Goal: Find contact information: Find contact information

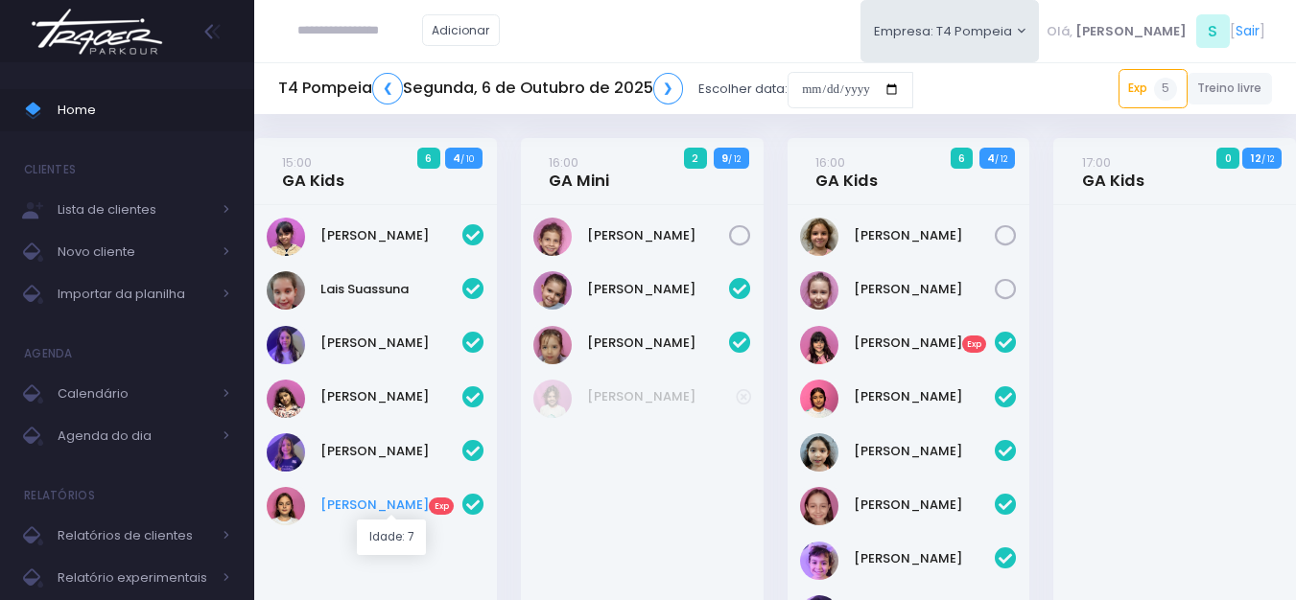
drag, startPoint x: 371, startPoint y: 493, endPoint x: 376, endPoint y: 509, distance: 17.0
click at [141, 29] on img at bounding box center [97, 31] width 146 height 67
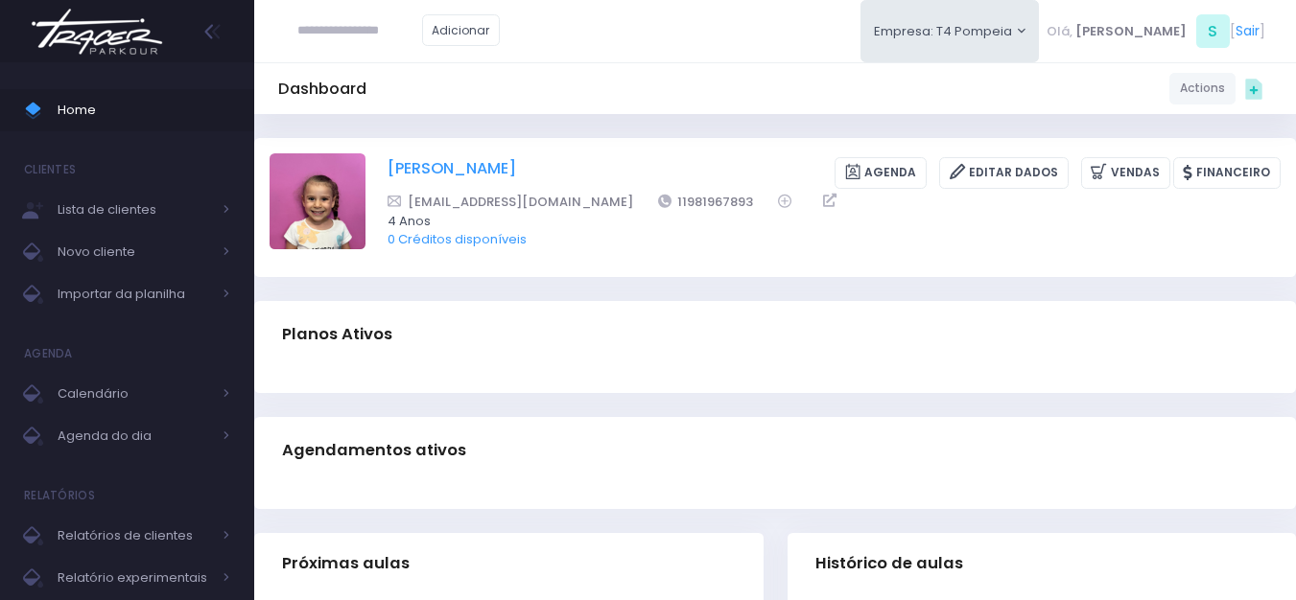
drag, startPoint x: 676, startPoint y: 193, endPoint x: 589, endPoint y: 187, distance: 87.5
click at [589, 187] on div "Céu Araújo Almeida de Castro Souza Agenda Editar Dados Vendas Financeiro iriscs…" at bounding box center [834, 206] width 893 height 107
click at [652, 231] on span "0 Créditos disponíveis" at bounding box center [822, 239] width 868 height 19
drag, startPoint x: 675, startPoint y: 206, endPoint x: 588, endPoint y: 210, distance: 87.4
click at [588, 210] on div "iriscsouza@gmail.com 11981967893" at bounding box center [822, 202] width 868 height 20
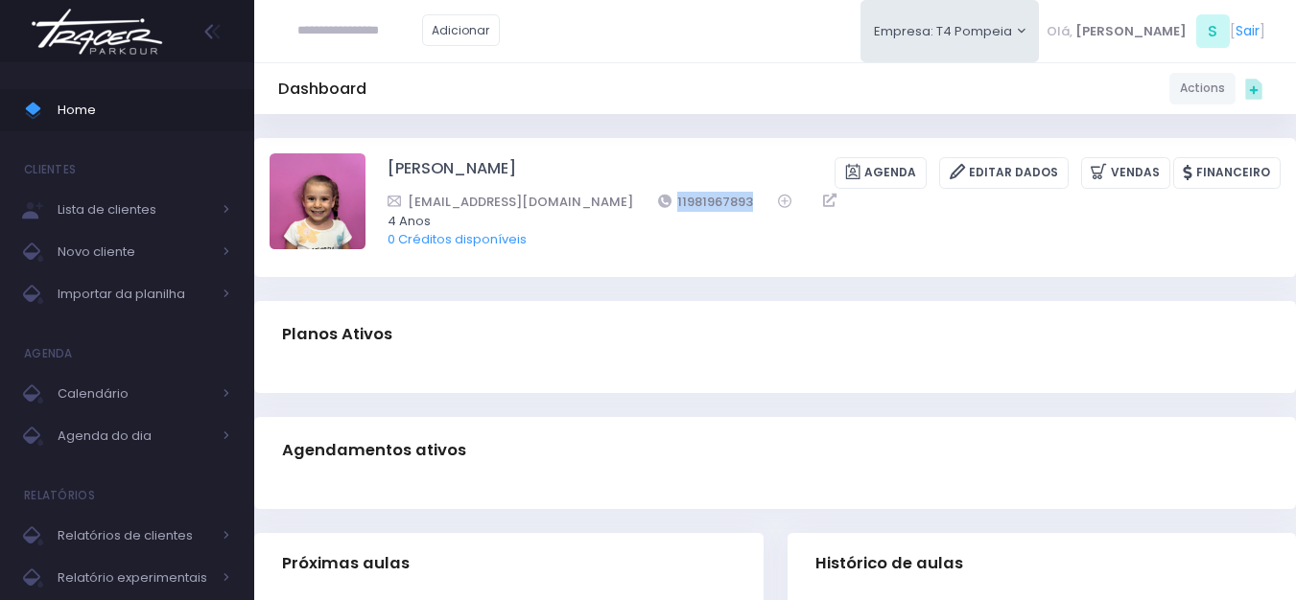
copy link "11981967893"
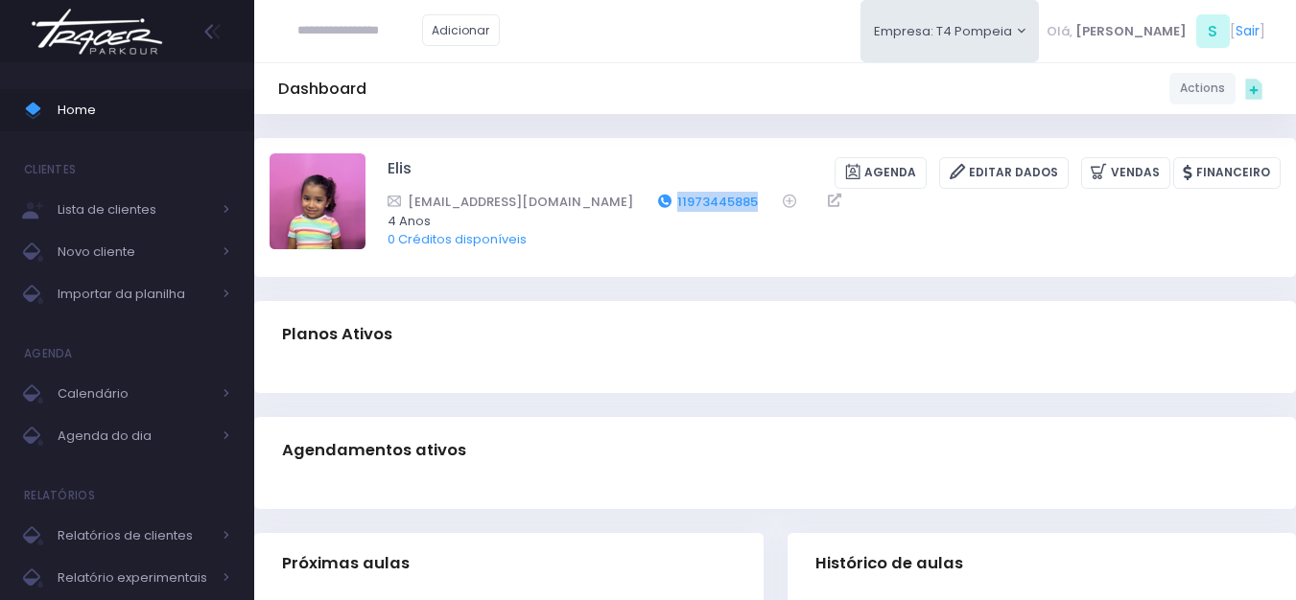
drag, startPoint x: 670, startPoint y: 200, endPoint x: 579, endPoint y: 192, distance: 90.6
click at [579, 192] on div "flaviasc@gmail.com 11973445885" at bounding box center [822, 202] width 868 height 20
copy link "11973445885"
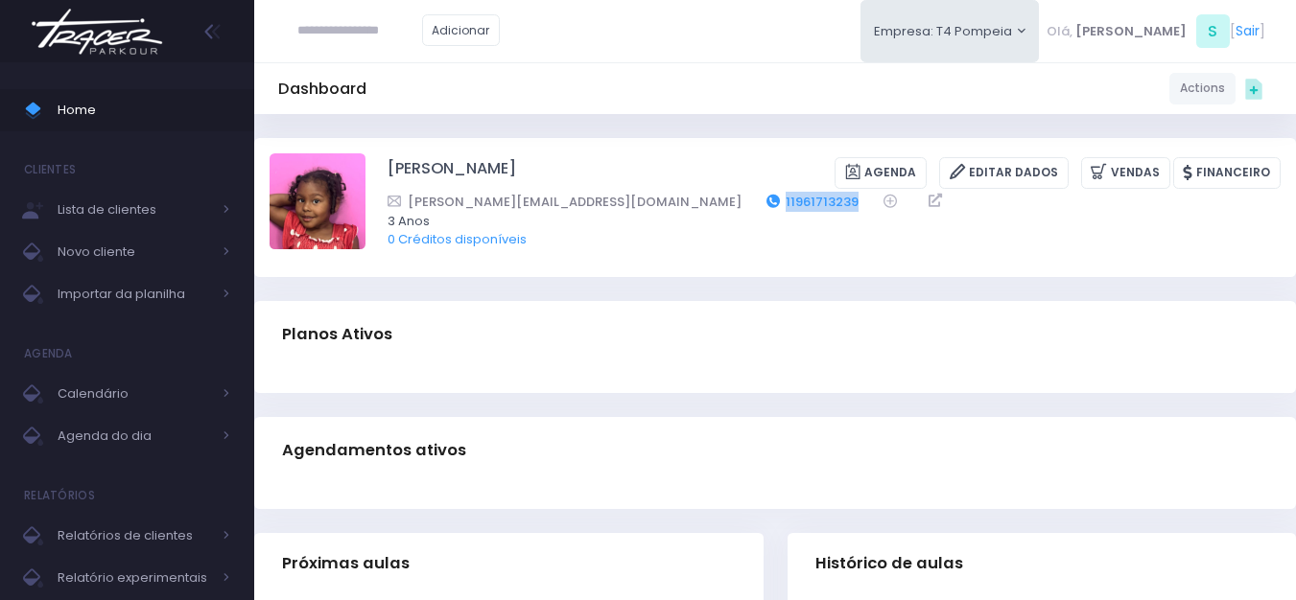
drag, startPoint x: 744, startPoint y: 198, endPoint x: 661, endPoint y: 193, distance: 83.6
click at [661, 193] on div "Isabela.cavalheiro@hotmail.com 11961713239" at bounding box center [822, 202] width 868 height 20
copy div "11961713239"
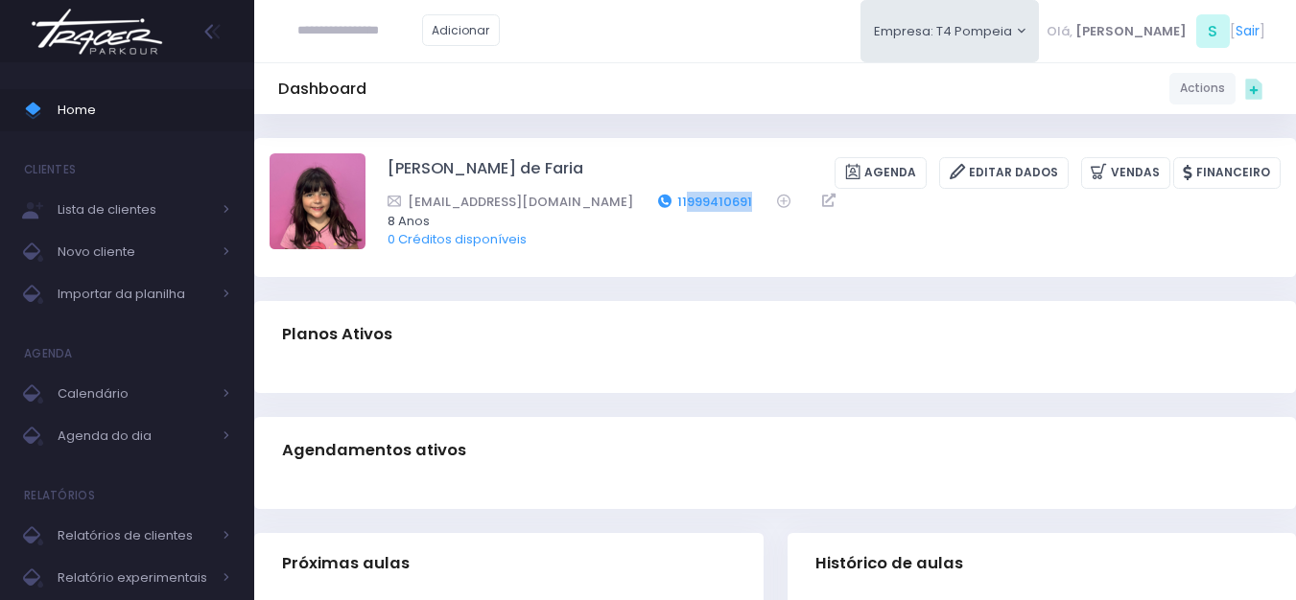
drag, startPoint x: 733, startPoint y: 200, endPoint x: 662, endPoint y: 207, distance: 71.3
click at [662, 207] on div "[EMAIL_ADDRESS][DOMAIN_NAME] 11999410691" at bounding box center [822, 202] width 868 height 20
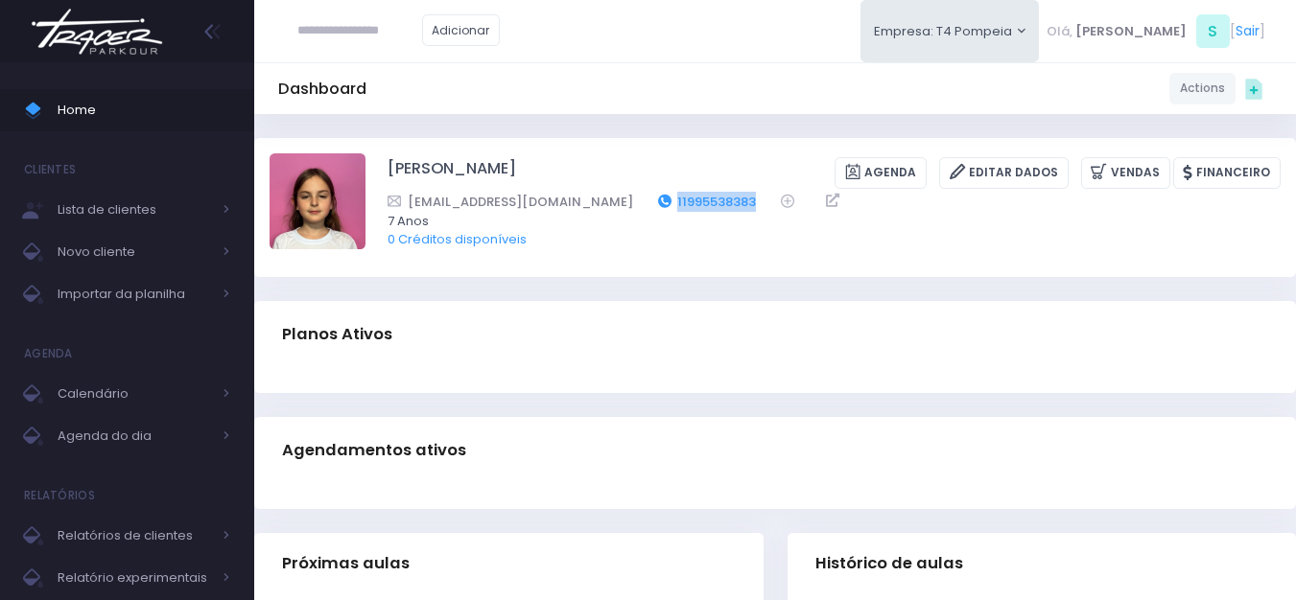
drag, startPoint x: 694, startPoint y: 200, endPoint x: 590, endPoint y: 201, distance: 103.6
click at [590, 201] on div "[EMAIL_ADDRESS][DOMAIN_NAME] 11995538383" at bounding box center [822, 202] width 868 height 20
copy link "11995538383"
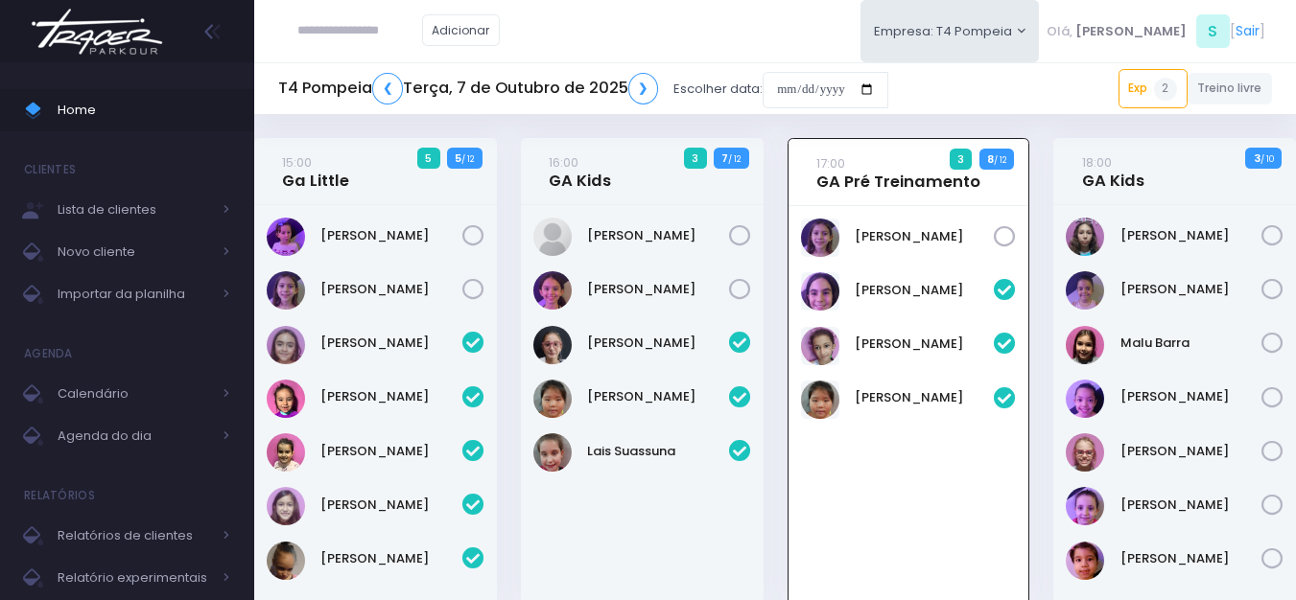
scroll to position [138, 0]
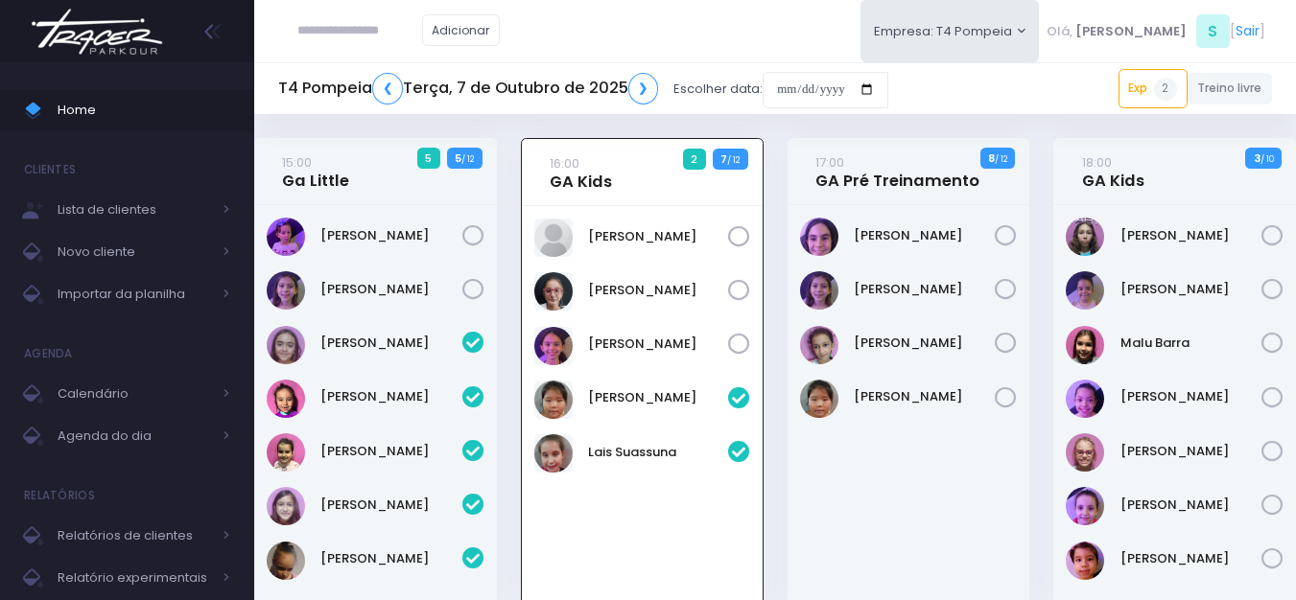
click at [127, 45] on img at bounding box center [97, 31] width 146 height 67
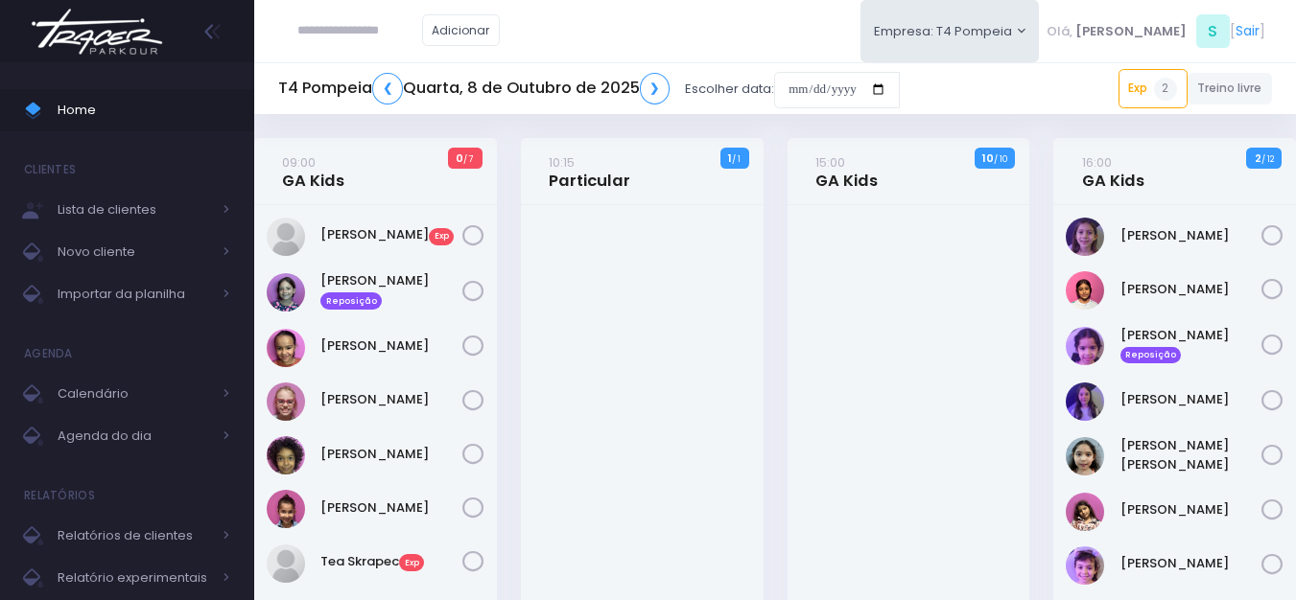
paste input "**********"
type input "**********"
click at [400, 69] on link "[PERSON_NAME]" at bounding box center [389, 65] width 108 height 19
type input "**********"
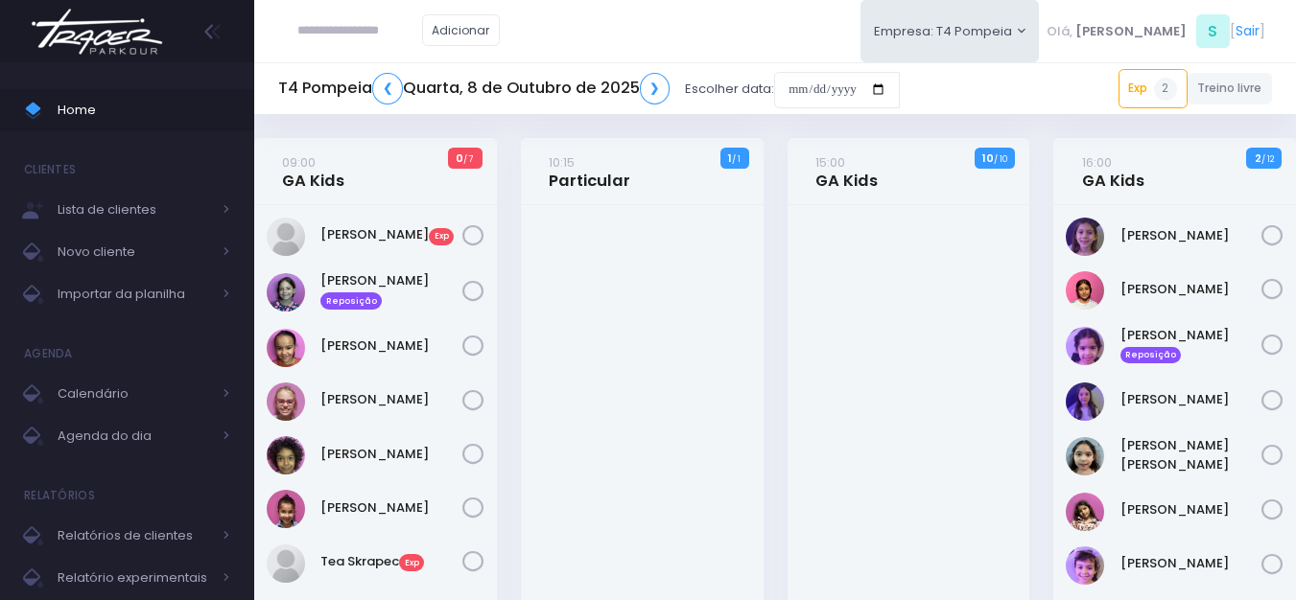
drag, startPoint x: 98, startPoint y: 26, endPoint x: 162, endPoint y: 4, distance: 68.0
click at [99, 25] on img at bounding box center [97, 31] width 146 height 67
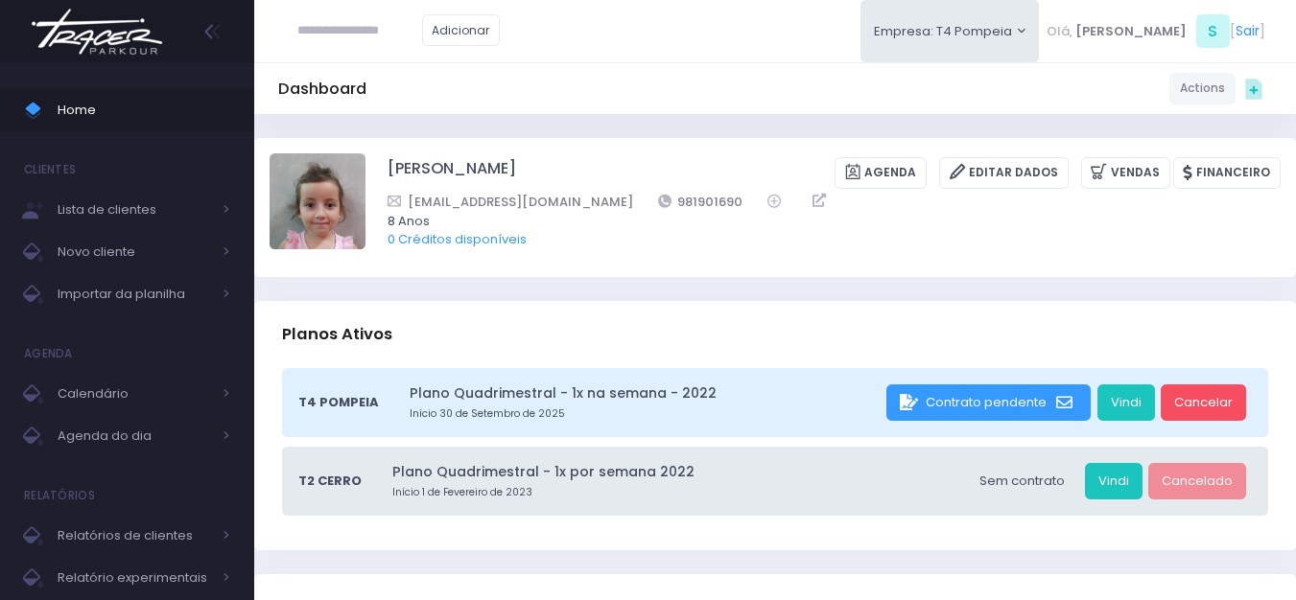
click at [319, 30] on input "text" at bounding box center [359, 30] width 125 height 36
paste input "**********"
click at [392, 64] on link "Alice Mattos" at bounding box center [389, 65] width 108 height 19
type input "**********"
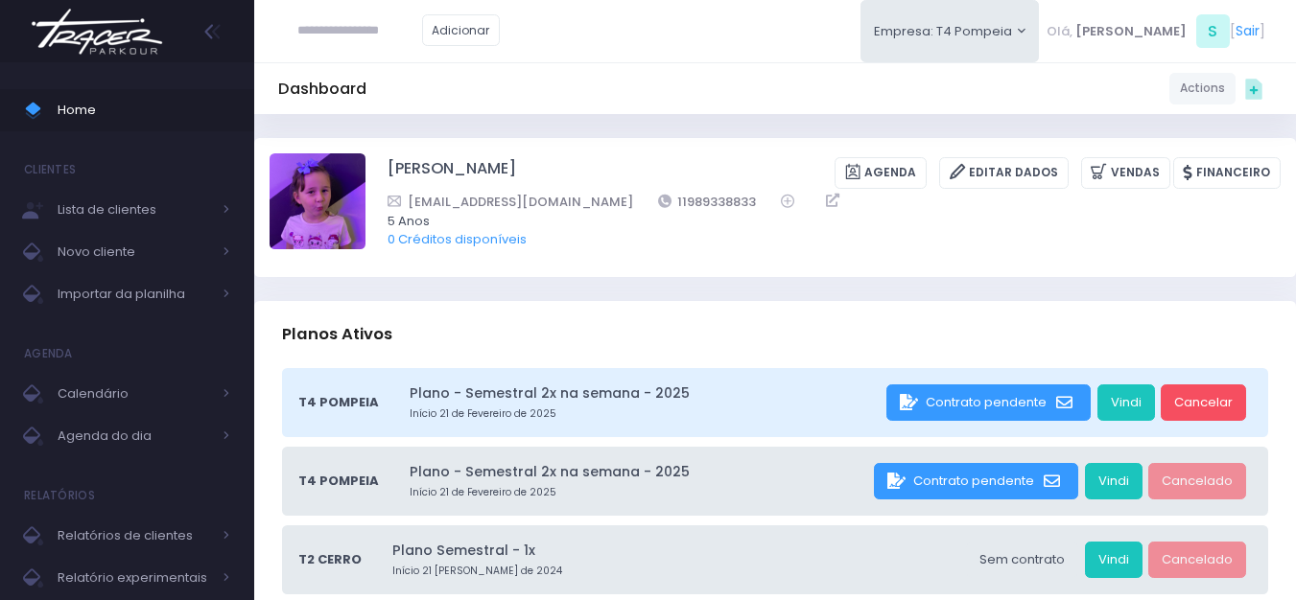
click at [133, 52] on img at bounding box center [97, 31] width 146 height 67
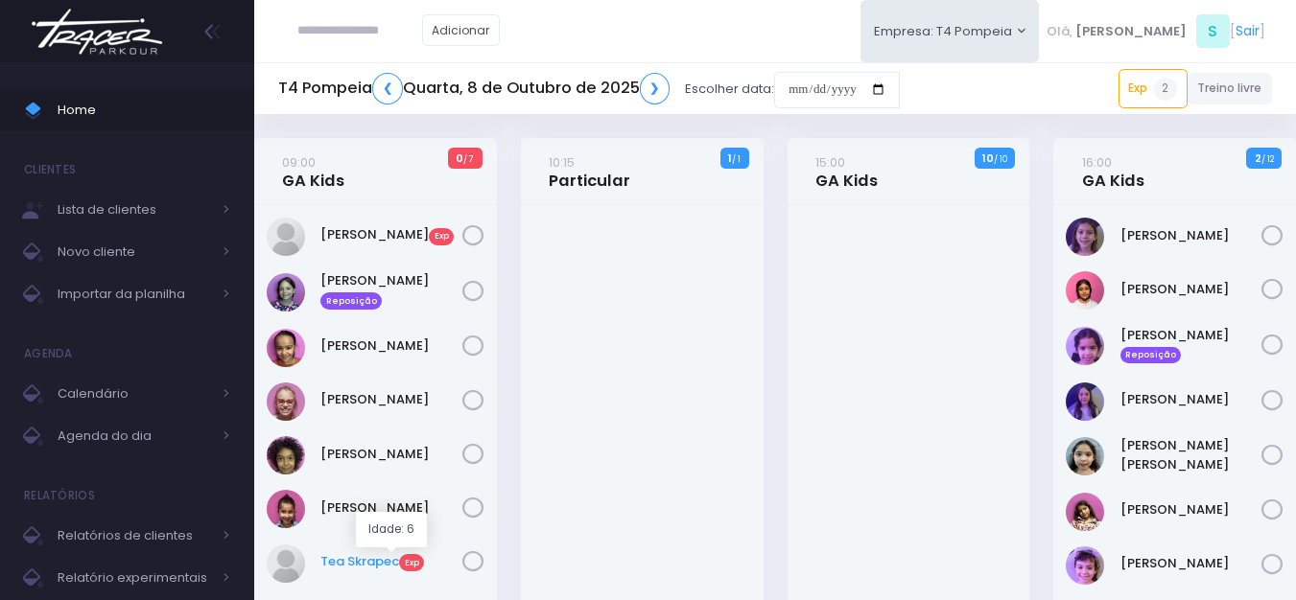
click at [359, 562] on link "Tea Skrapec Exp" at bounding box center [391, 562] width 142 height 19
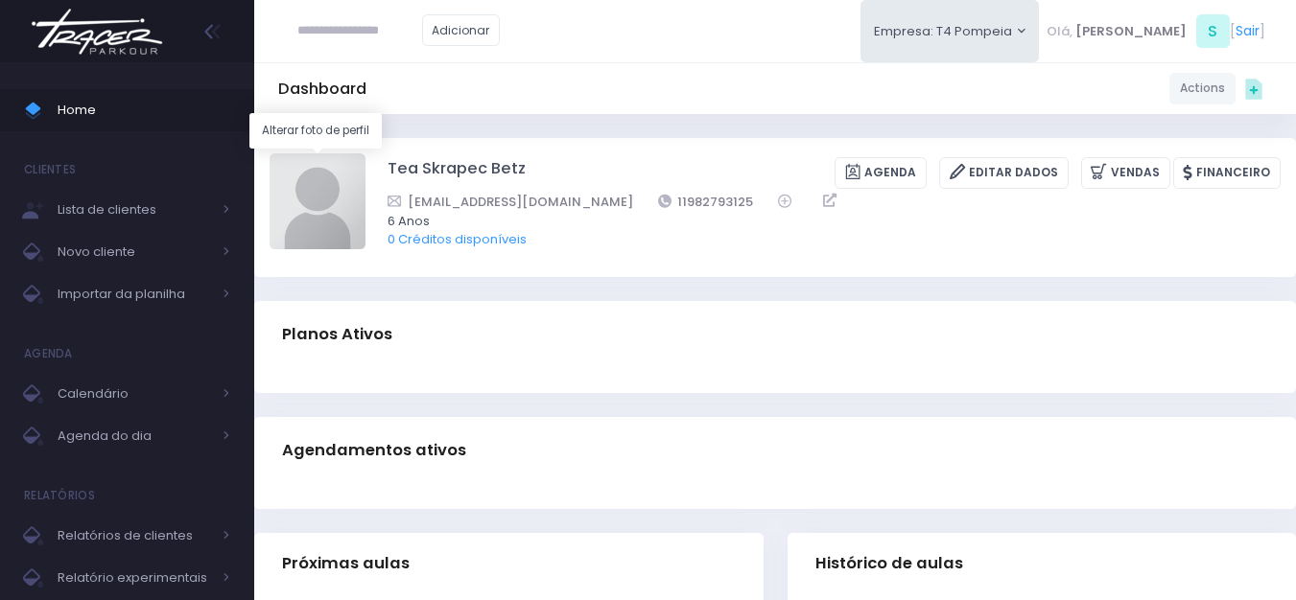
click at [356, 189] on img at bounding box center [318, 201] width 96 height 96
click at [365, 153] on input "file" at bounding box center [365, 153] width 1 height 1
type input "**********"
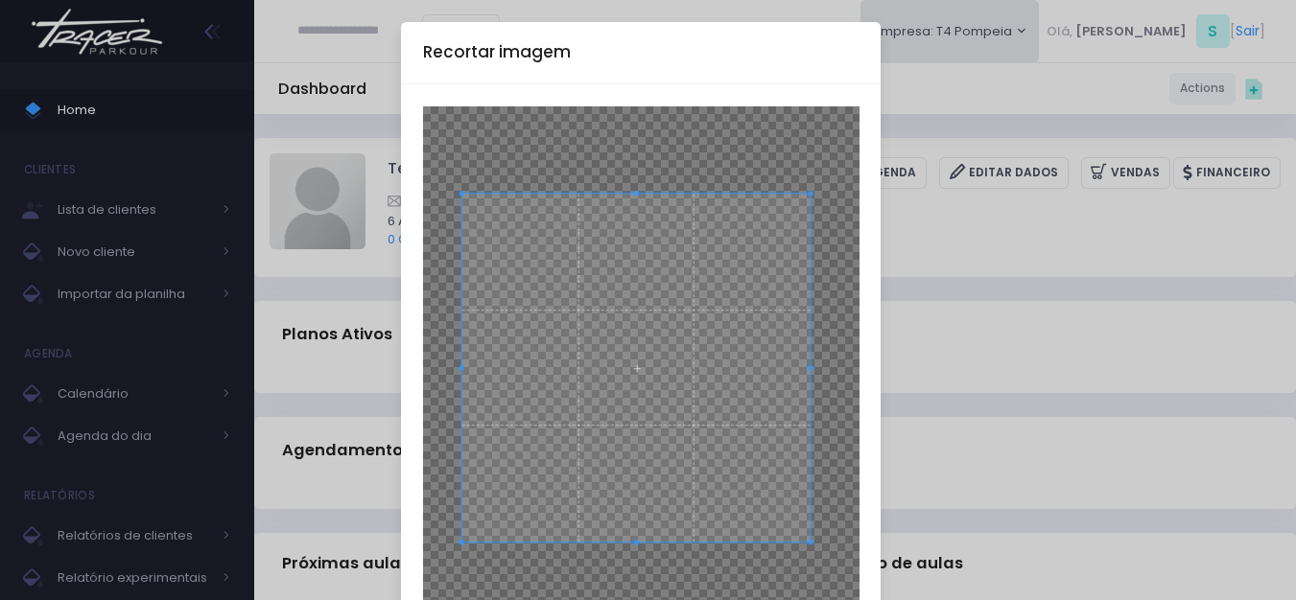
click at [639, 331] on span at bounding box center [635, 368] width 349 height 349
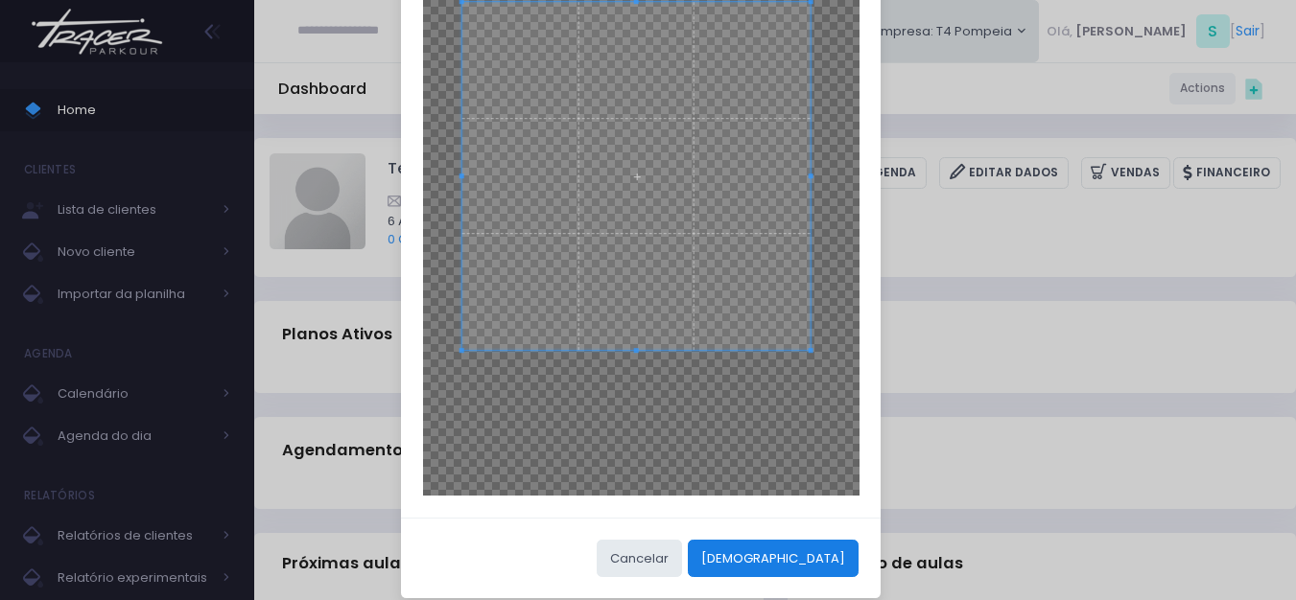
click at [837, 556] on button "[DEMOGRAPHIC_DATA]" at bounding box center [773, 558] width 171 height 36
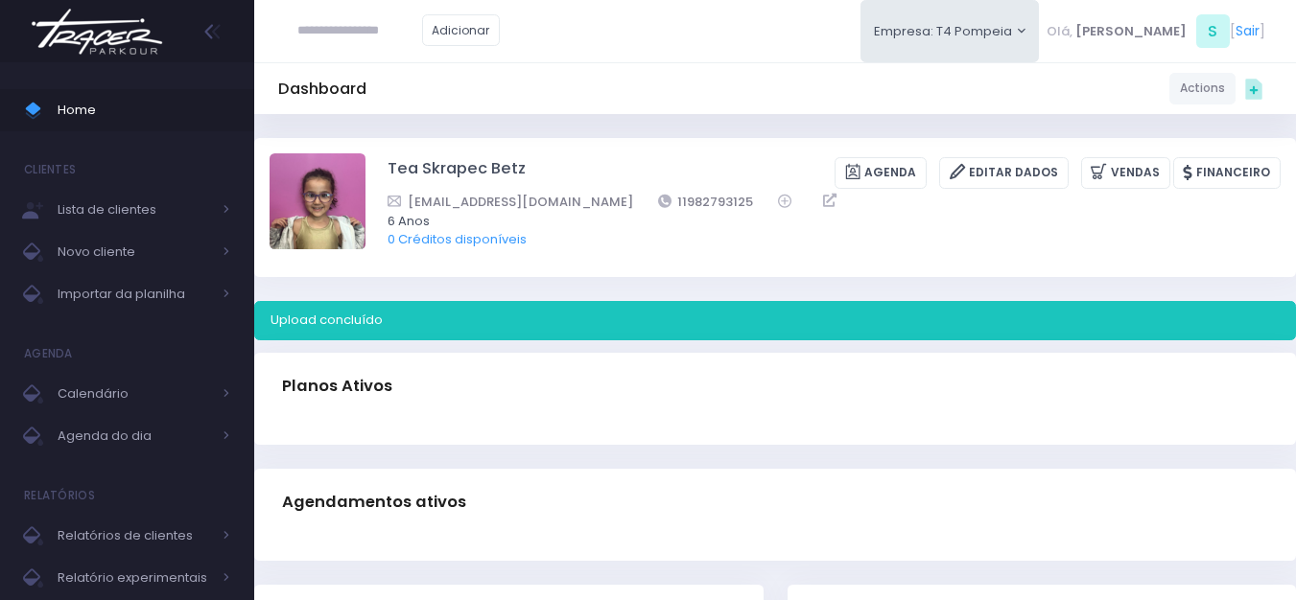
click at [159, 43] on img at bounding box center [97, 31] width 146 height 67
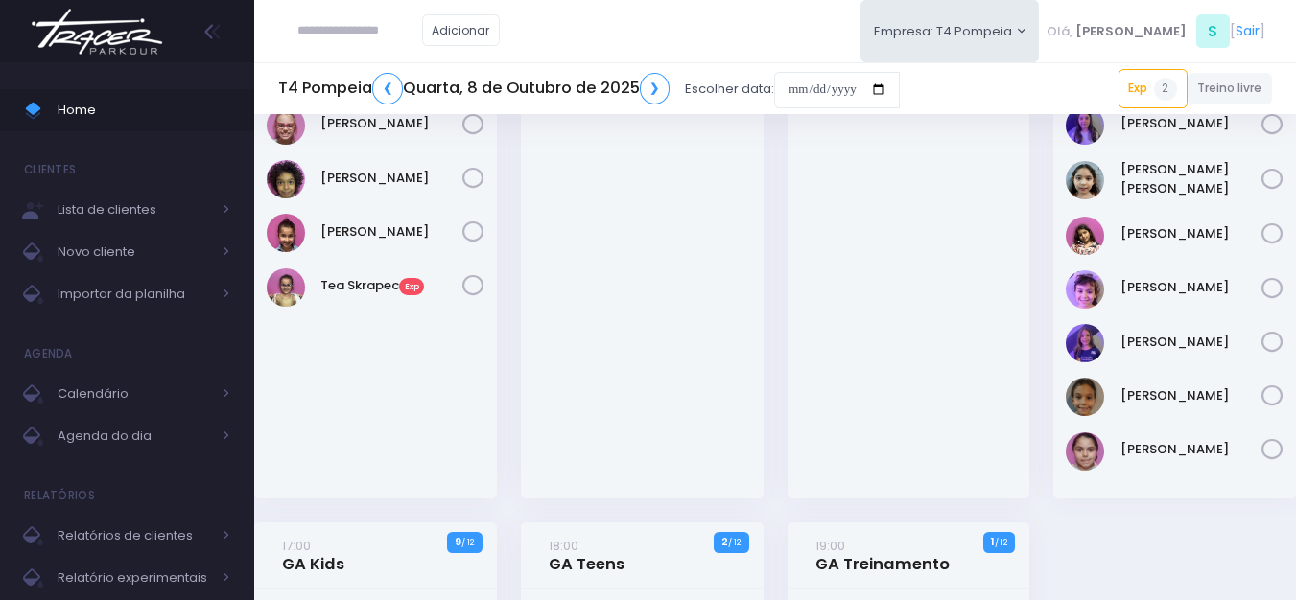
scroll to position [288, 0]
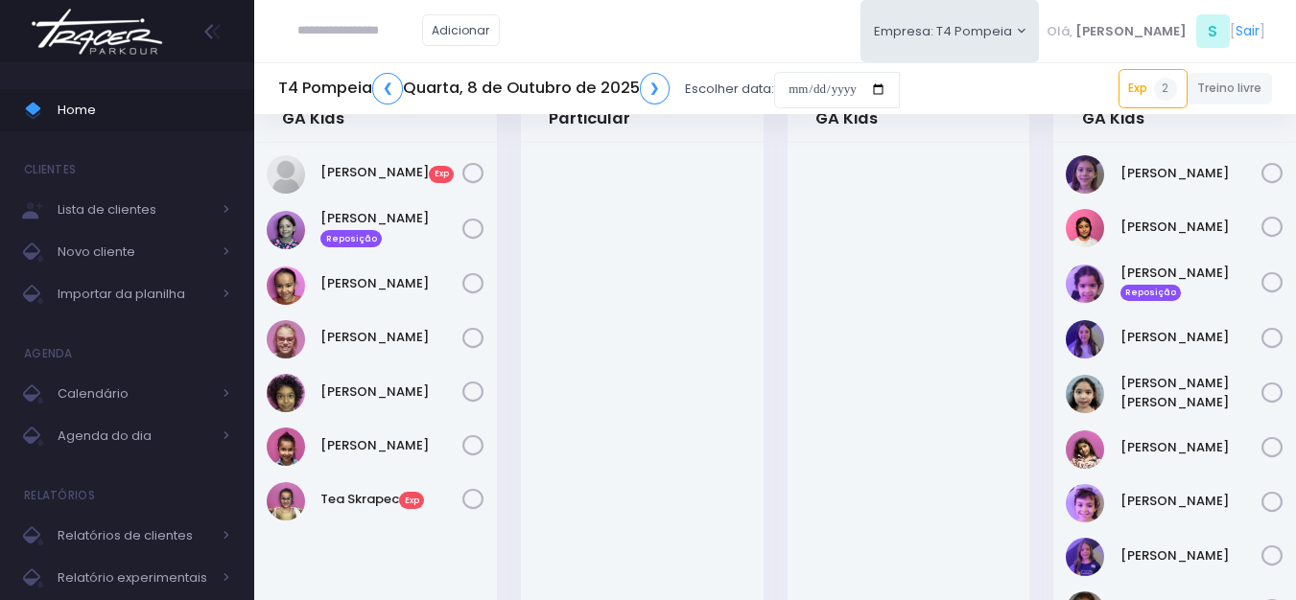
scroll to position [96, 0]
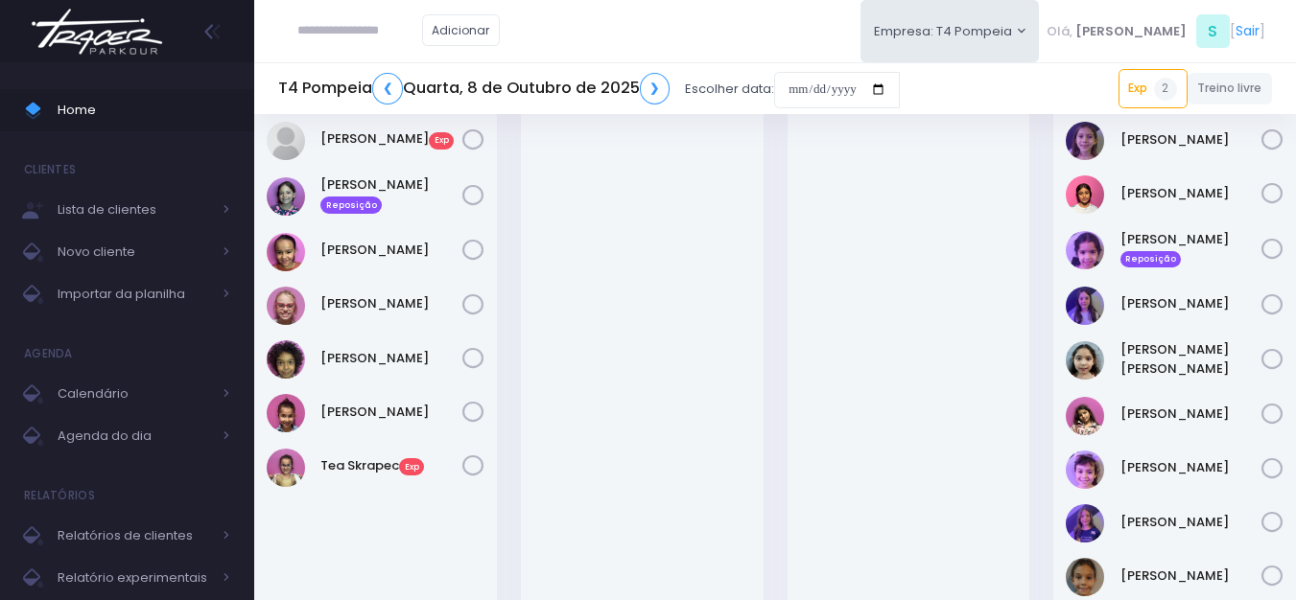
click at [139, 18] on img at bounding box center [97, 31] width 146 height 67
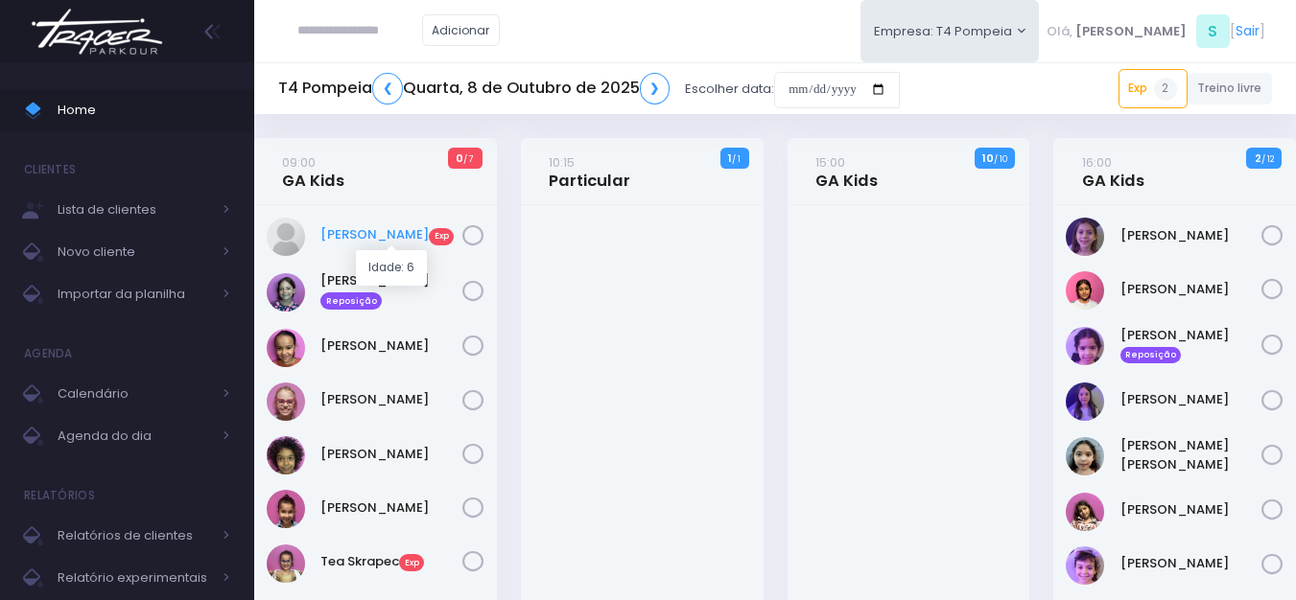
click at [410, 234] on link "Evelin Giometti Exp" at bounding box center [391, 234] width 142 height 19
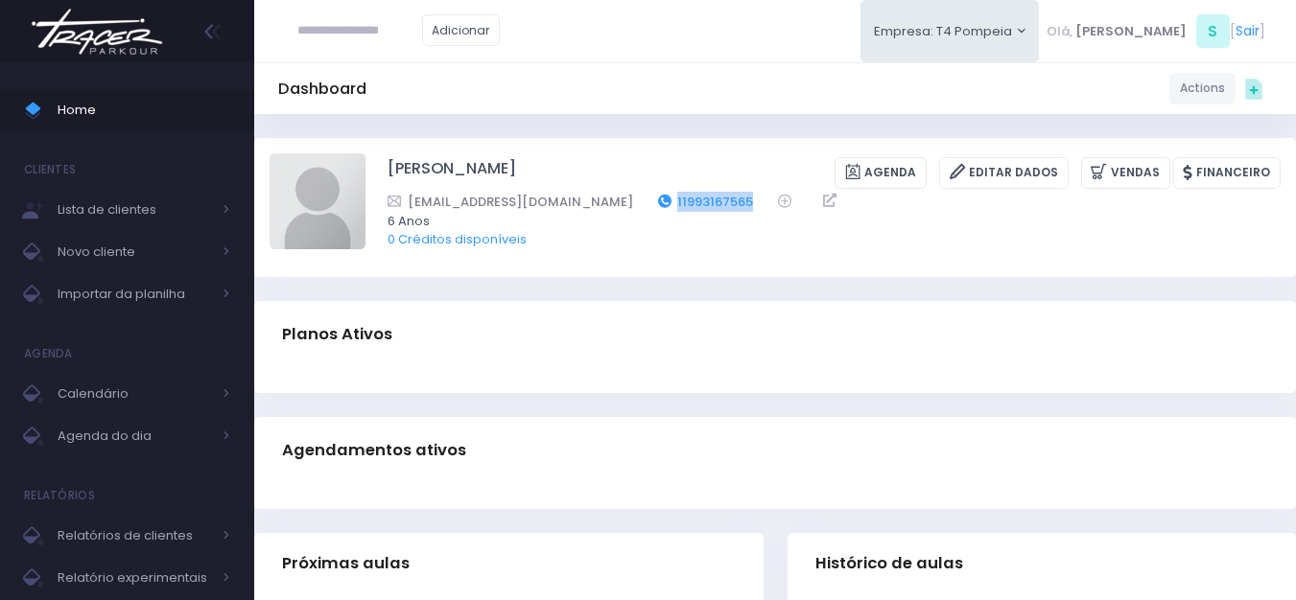
drag, startPoint x: 696, startPoint y: 200, endPoint x: 614, endPoint y: 207, distance: 82.9
click at [614, 207] on div "[EMAIL_ADDRESS][DOMAIN_NAME] 11993167565" at bounding box center [822, 202] width 868 height 20
copy link "11993167565"
